Goal: Check status

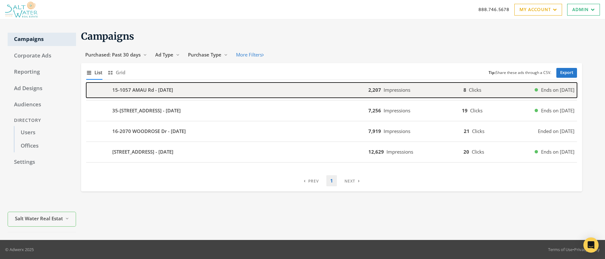
click at [135, 90] on b "15-1057 AMAU Rd - [DATE]" at bounding box center [142, 89] width 61 height 7
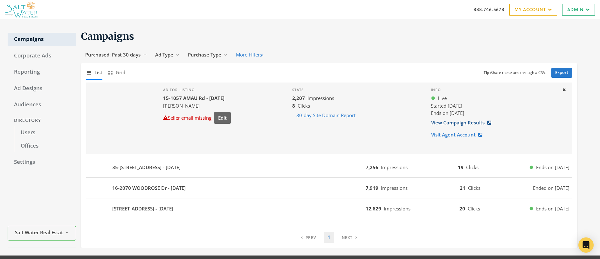
click at [469, 124] on link "View Campaign Results" at bounding box center [463, 123] width 65 height 12
click at [298, 41] on h1 "Campaigns" at bounding box center [329, 36] width 496 height 12
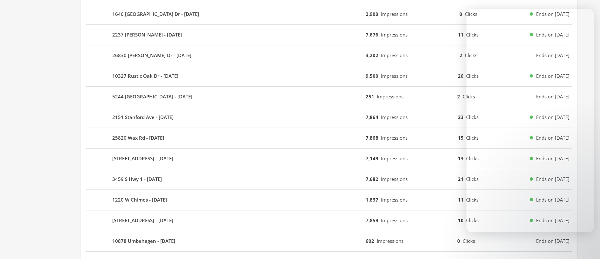
scroll to position [177, 0]
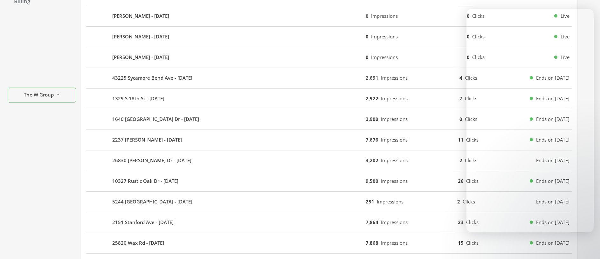
click at [587, 17] on div "Campaigns Purchased: Past 30 days Reveal list of Purchased: Past 30 days Ad Typ…" at bounding box center [334, 139] width 516 height 578
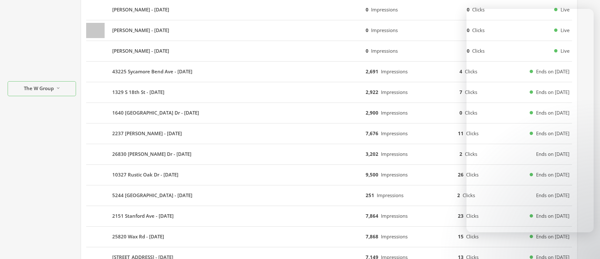
scroll to position [189, 0]
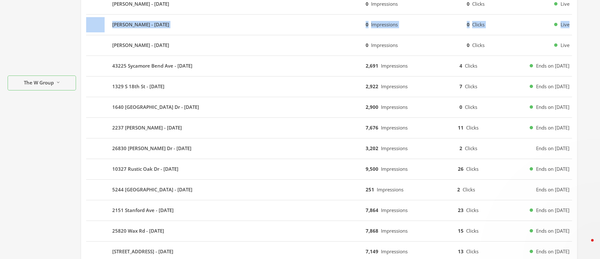
drag, startPoint x: 581, startPoint y: 235, endPoint x: 586, endPoint y: 18, distance: 217.2
click at [586, 18] on div "Campaigns Purchased: Past 30 days Reveal list of Purchased: Past 30 days Ad Typ…" at bounding box center [334, 127] width 516 height 578
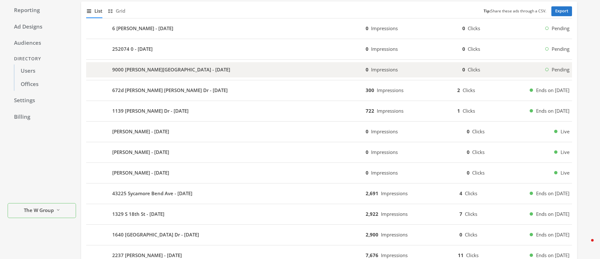
scroll to position [0, 0]
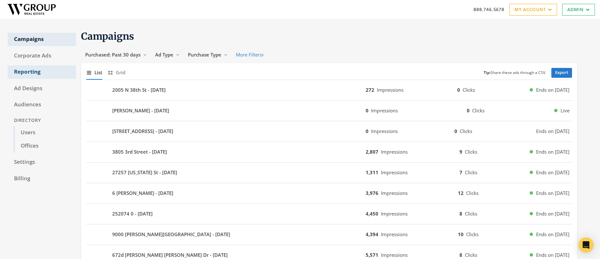
click at [30, 70] on link "Reporting" at bounding box center [42, 71] width 68 height 13
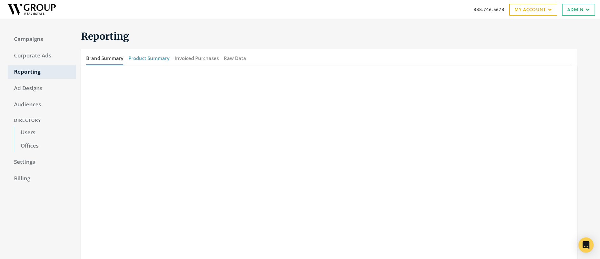
click at [156, 56] on button "Product Summary" at bounding box center [148, 58] width 41 height 14
